Goal: Navigation & Orientation: Find specific page/section

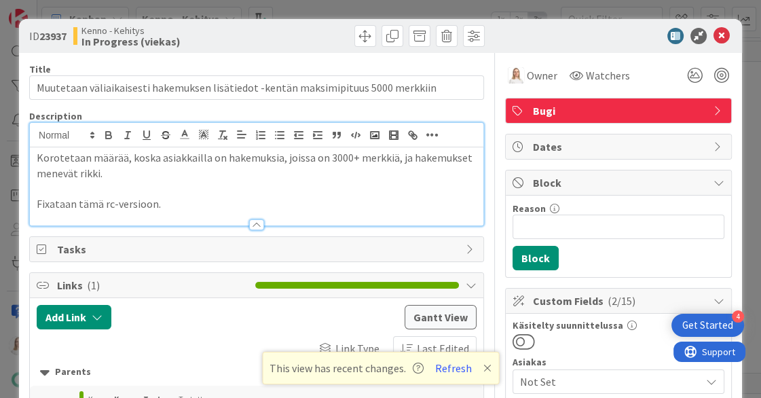
scroll to position [791, 103]
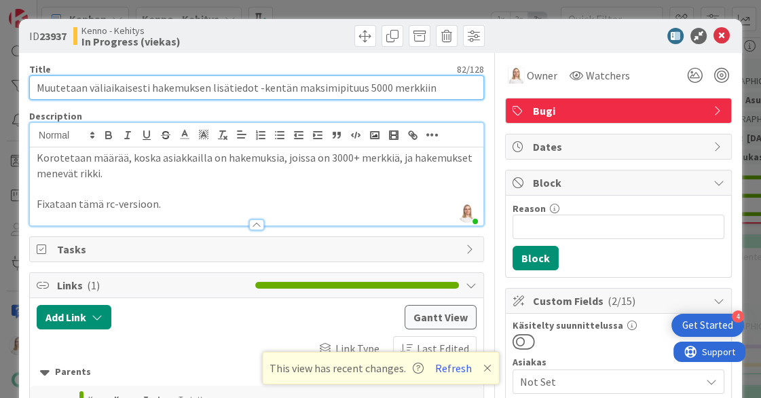
drag, startPoint x: 36, startPoint y: 87, endPoint x: 432, endPoint y: 86, distance: 396.0
click at [432, 86] on input "Muutetaan väliaikaisesti hakemuksen lisätiedot -kentän maksimipituus 5000 merkk…" at bounding box center [256, 87] width 455 height 24
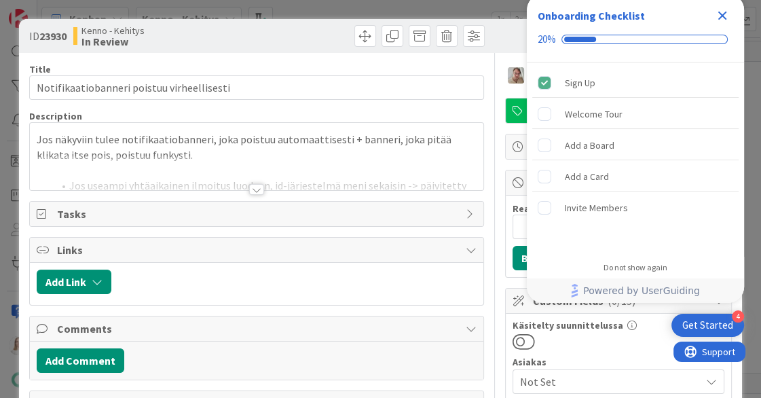
click at [717, 14] on icon "Close Checklist" at bounding box center [723, 15] width 16 height 16
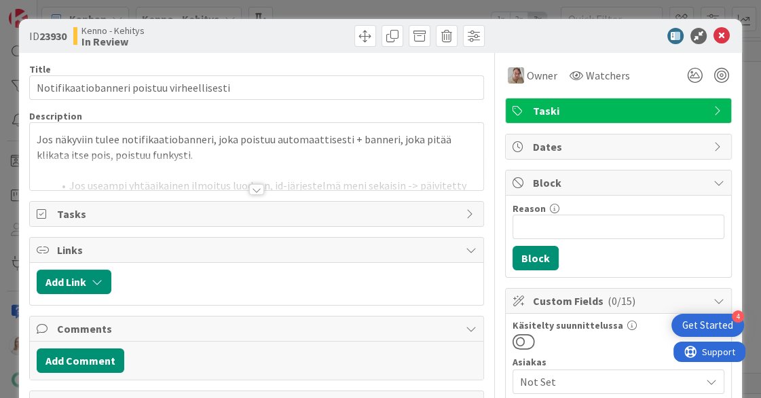
click at [263, 191] on div at bounding box center [256, 189] width 15 height 11
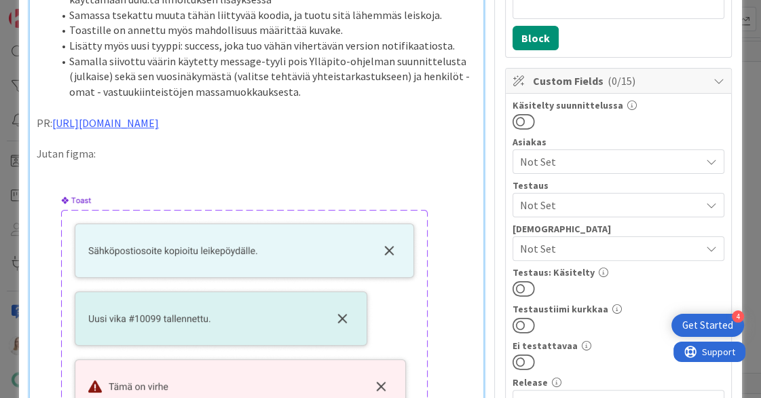
scroll to position [30, 0]
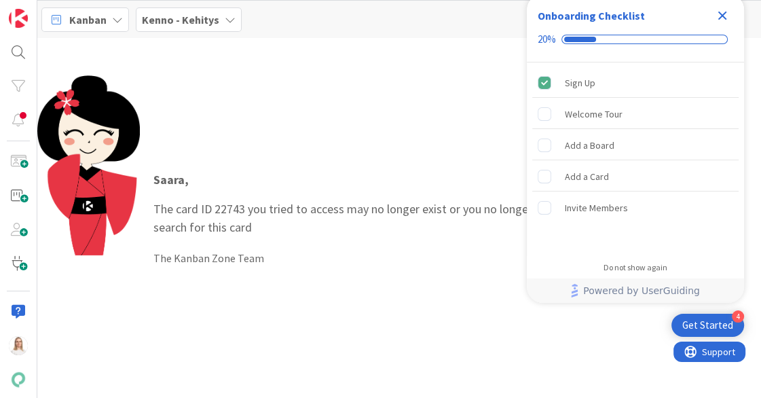
click at [728, 14] on icon "Close Checklist" at bounding box center [723, 15] width 16 height 16
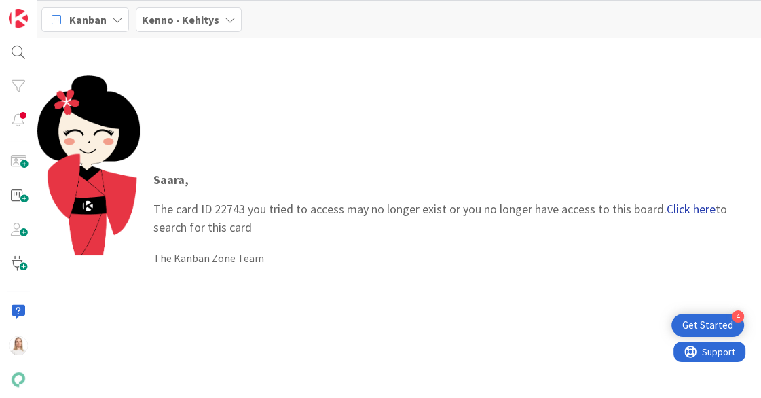
click at [682, 206] on link "Click here" at bounding box center [691, 209] width 49 height 16
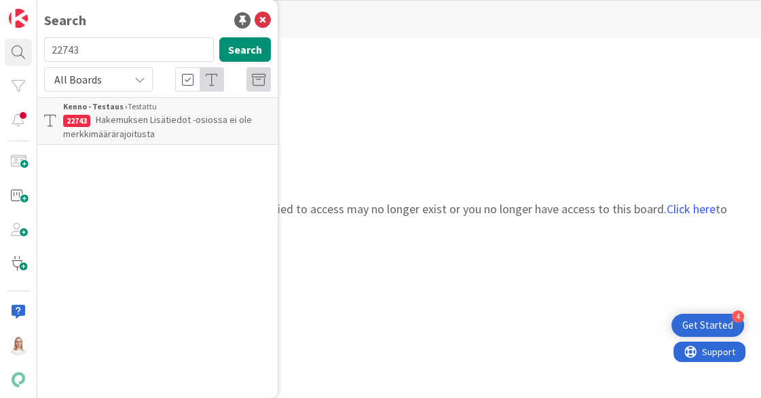
click at [121, 130] on span "Hakemuksen Lisätiedot -osiossa ei ole merkkimäärärajoitusta" at bounding box center [157, 126] width 189 height 26
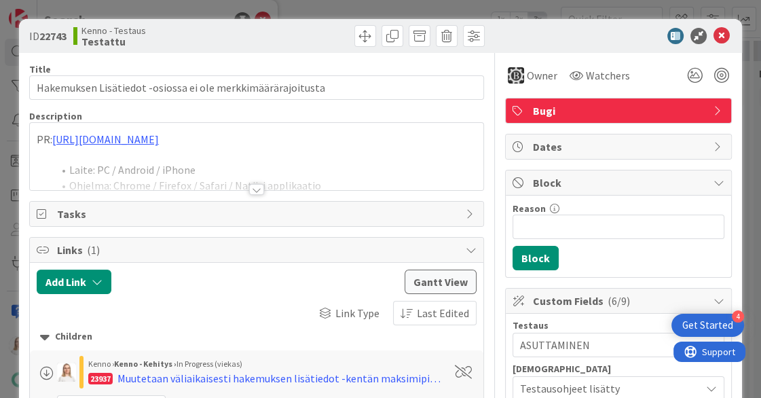
click at [261, 185] on div at bounding box center [256, 189] width 15 height 11
